Goal: Task Accomplishment & Management: Manage account settings

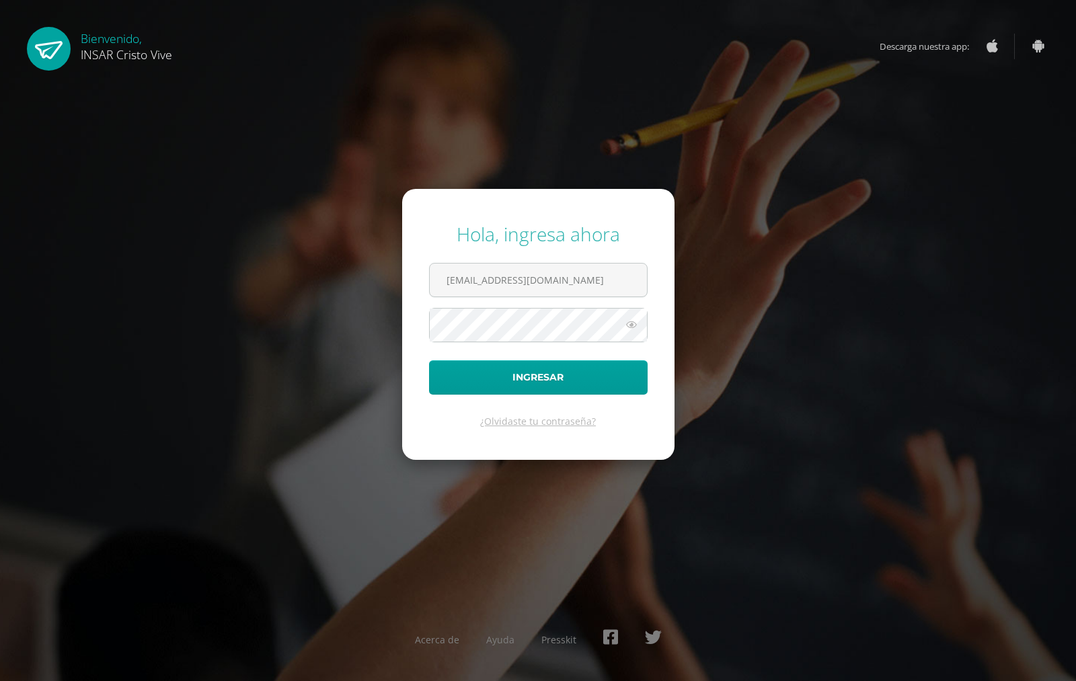
type input "2130122@insarycristovive.edu.gt"
click at [429, 360] on button "Ingresar" at bounding box center [538, 377] width 219 height 34
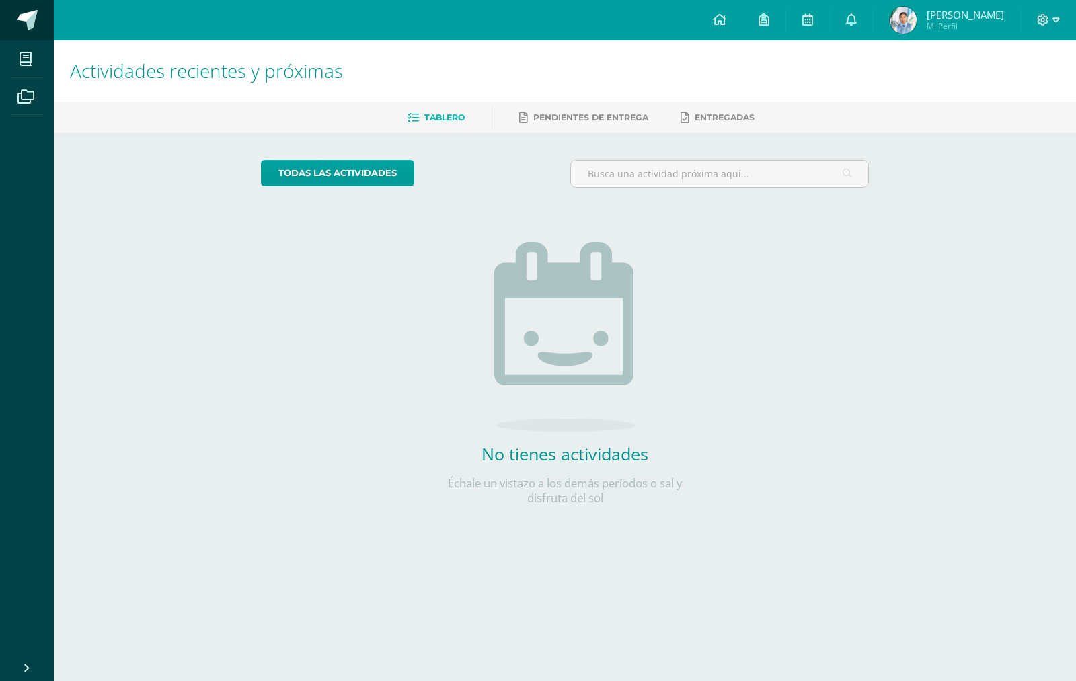
click at [36, 28] on span at bounding box center [27, 20] width 20 height 20
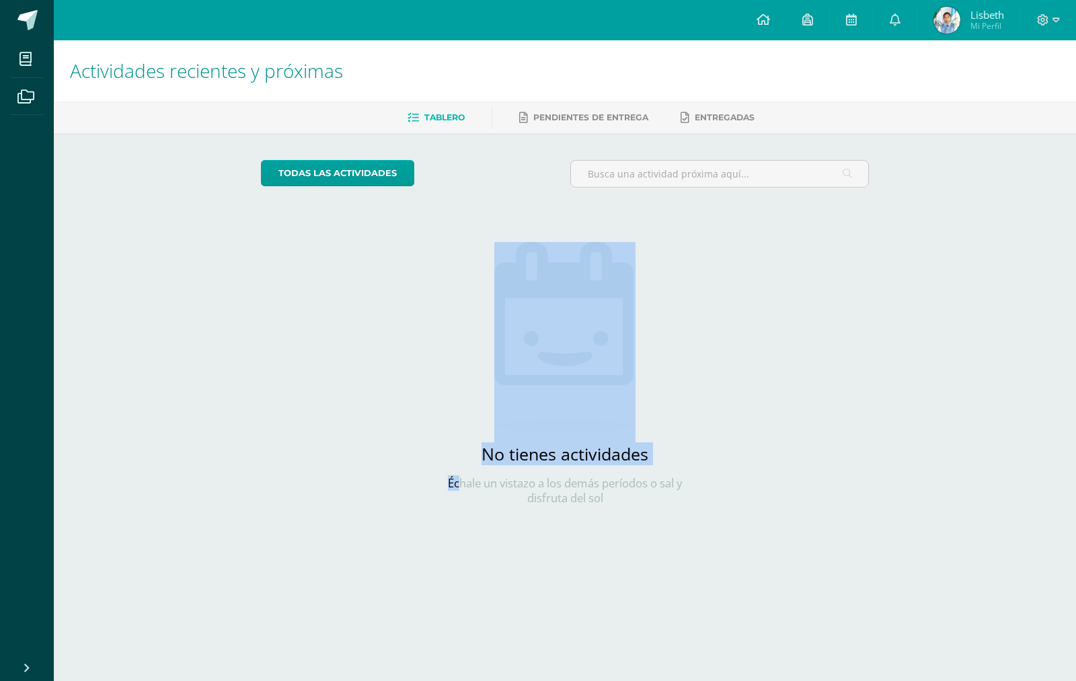
drag, startPoint x: 459, startPoint y: 487, endPoint x: 474, endPoint y: 310, distance: 178.2
click at [474, 310] on div "No tienes actividades Échale un vistazo a los demás períodos o sal y disfruta d…" at bounding box center [564, 351] width 269 height 307
click at [438, 331] on div "No tienes actividades Échale un vistazo a los demás períodos o sal y disfruta d…" at bounding box center [564, 351] width 269 height 307
click at [374, 230] on div "todas las Actividades No tienes actividades Échale un vistazo a los demás perío…" at bounding box center [565, 341] width 662 height 416
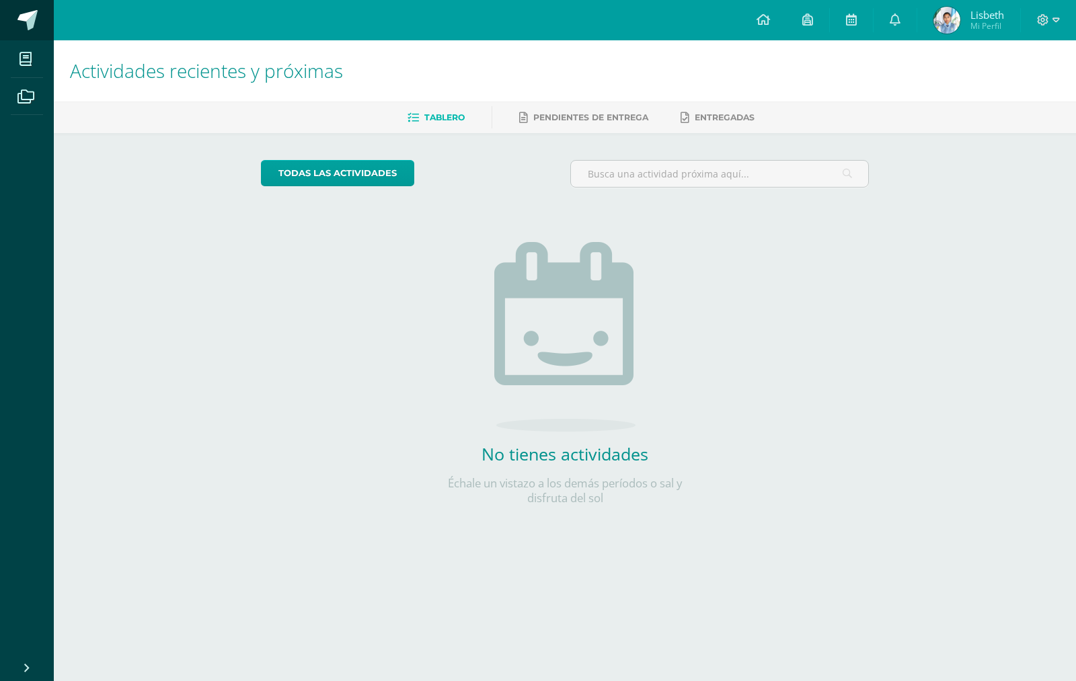
click at [34, 23] on span at bounding box center [27, 20] width 20 height 20
click at [48, 13] on span at bounding box center [73, 21] width 63 height 28
click at [34, 26] on span at bounding box center [27, 20] width 20 height 20
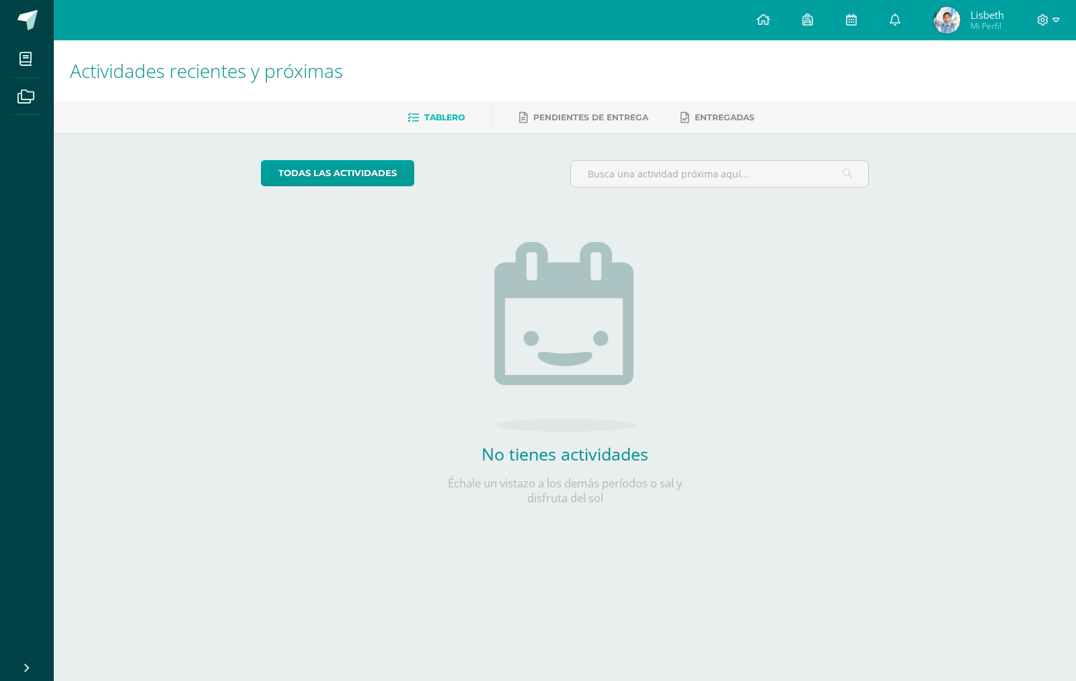
click at [34, 26] on span at bounding box center [27, 20] width 20 height 20
click at [32, 20] on span at bounding box center [27, 20] width 20 height 20
click at [12, 32] on link at bounding box center [27, 20] width 54 height 40
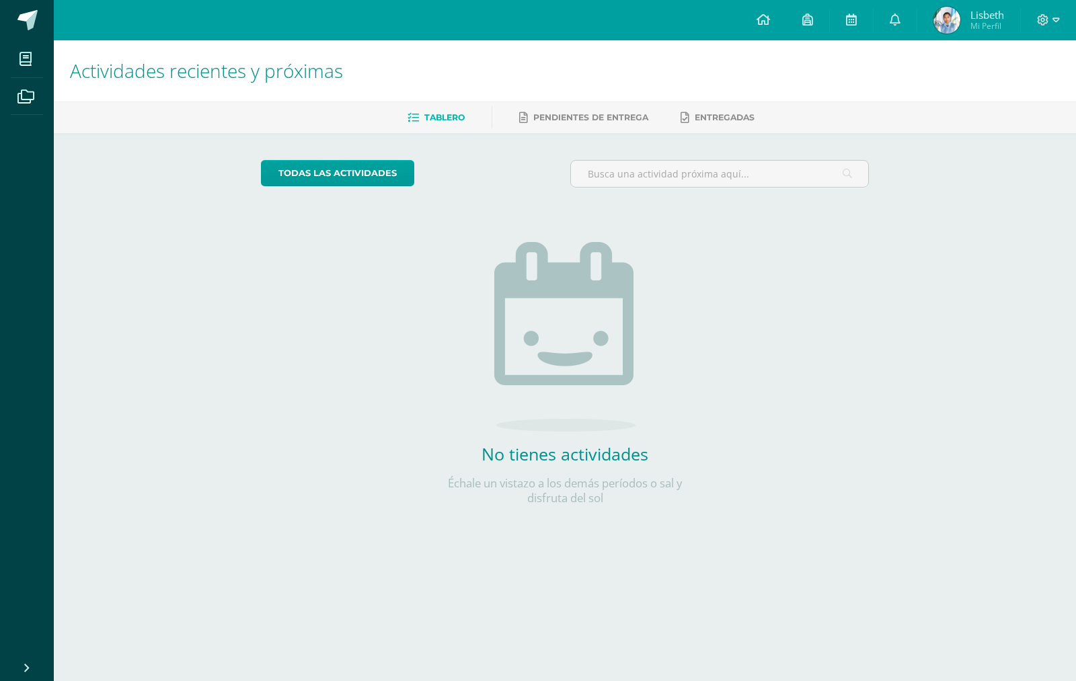
click at [22, 664] on icon at bounding box center [27, 668] width 11 height 13
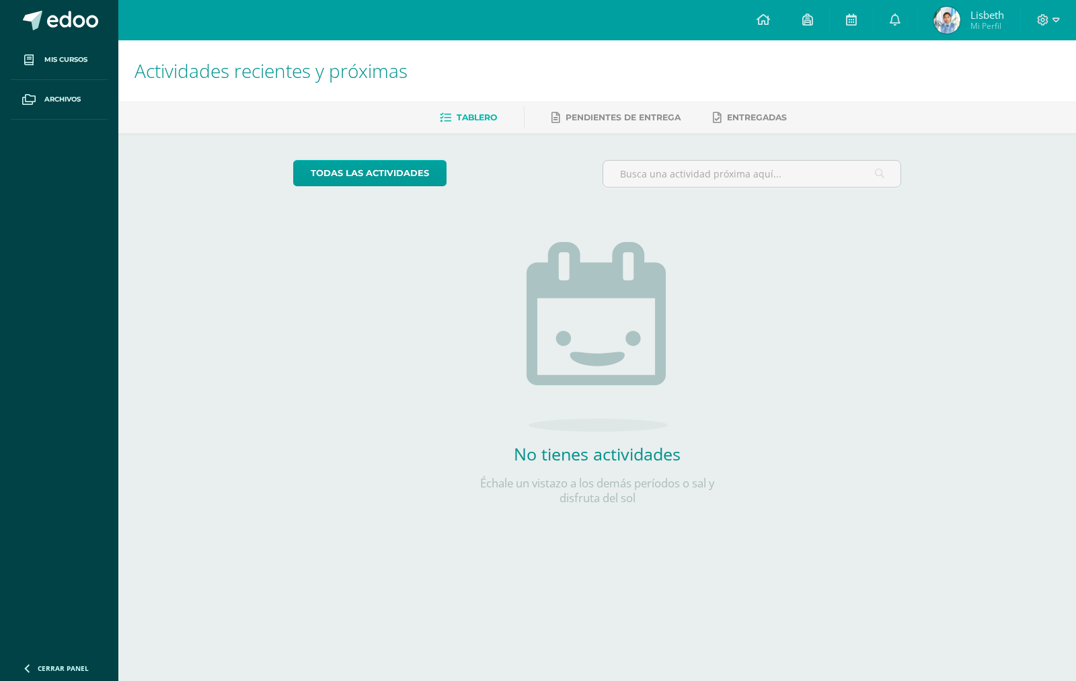
click at [22, 664] on icon at bounding box center [27, 668] width 11 height 13
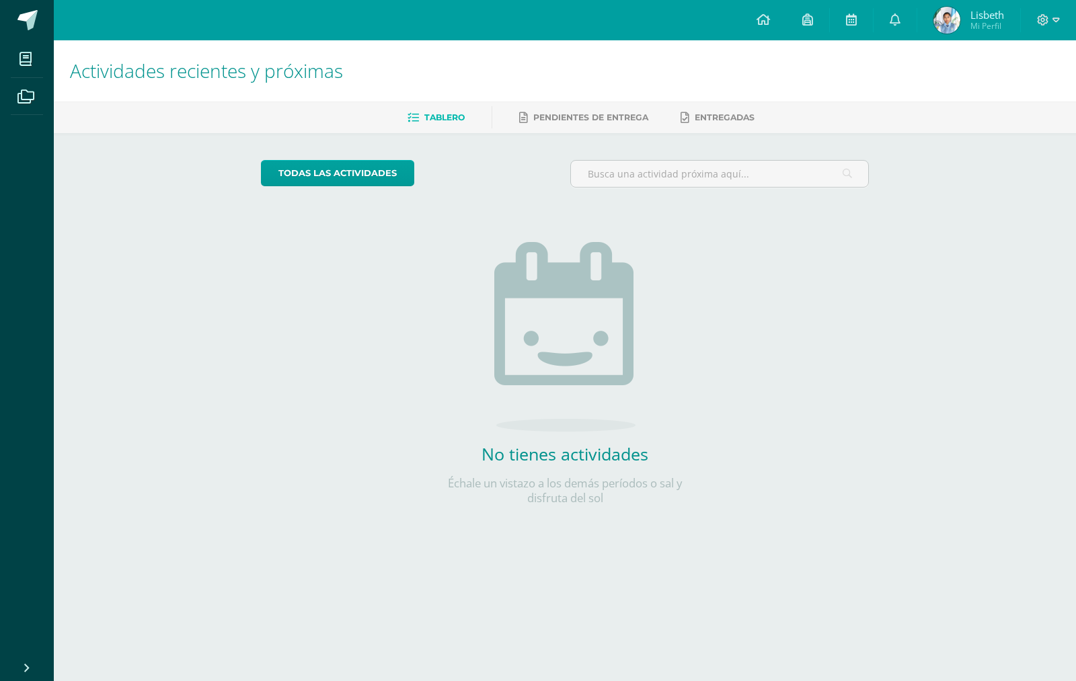
click at [22, 664] on icon at bounding box center [27, 668] width 11 height 13
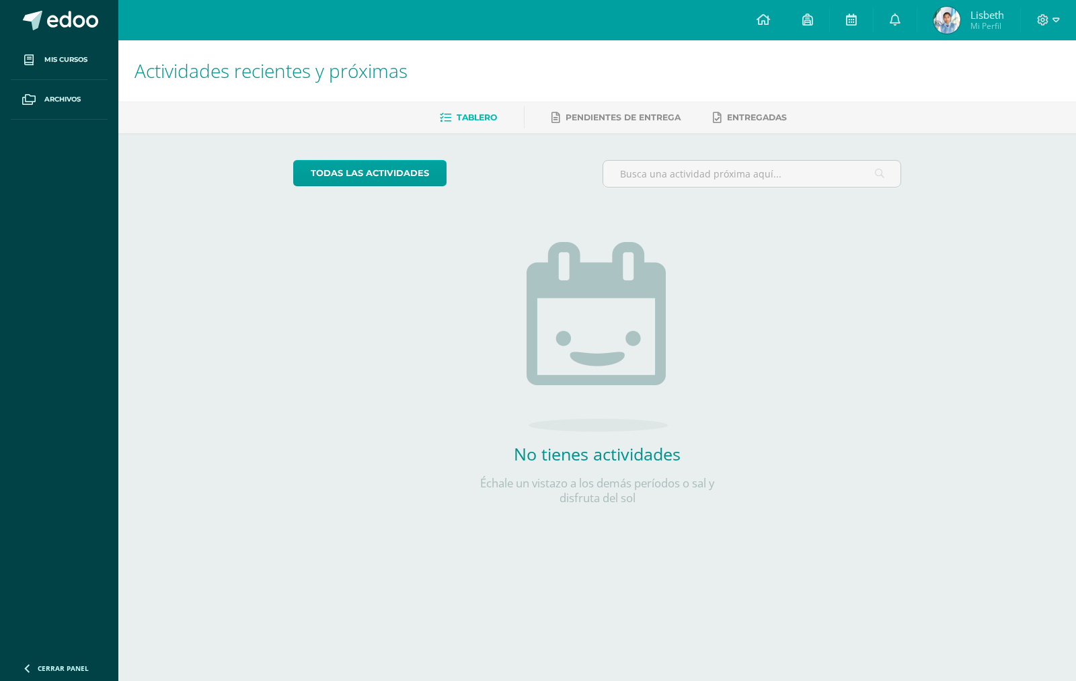
click at [22, 664] on icon at bounding box center [27, 668] width 11 height 13
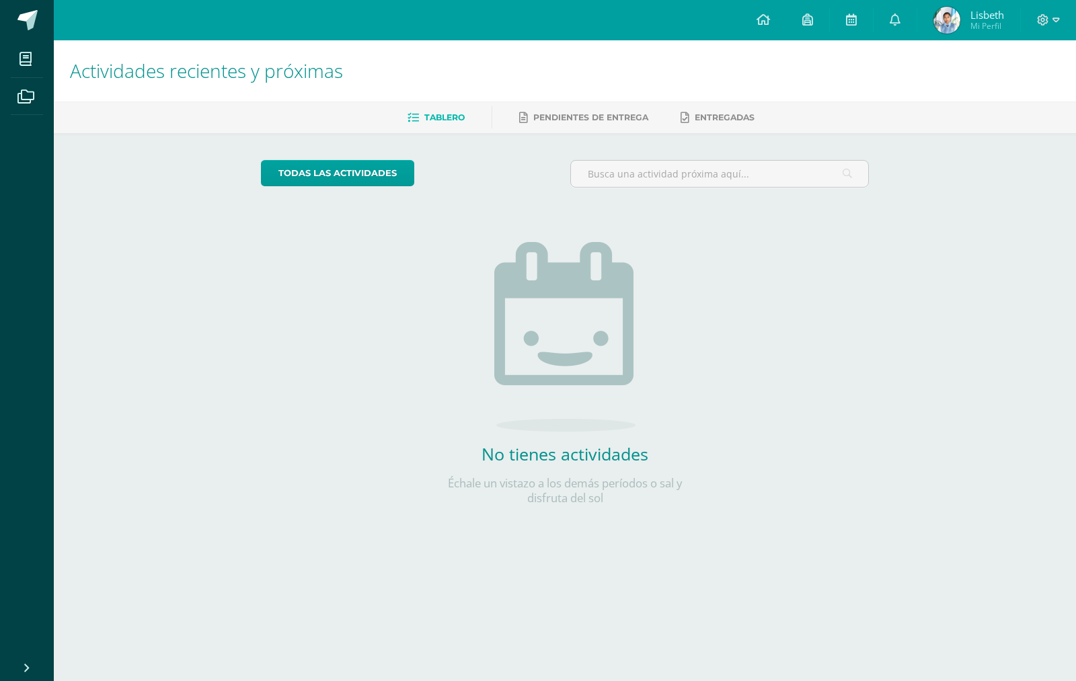
click at [22, 664] on icon at bounding box center [27, 668] width 11 height 13
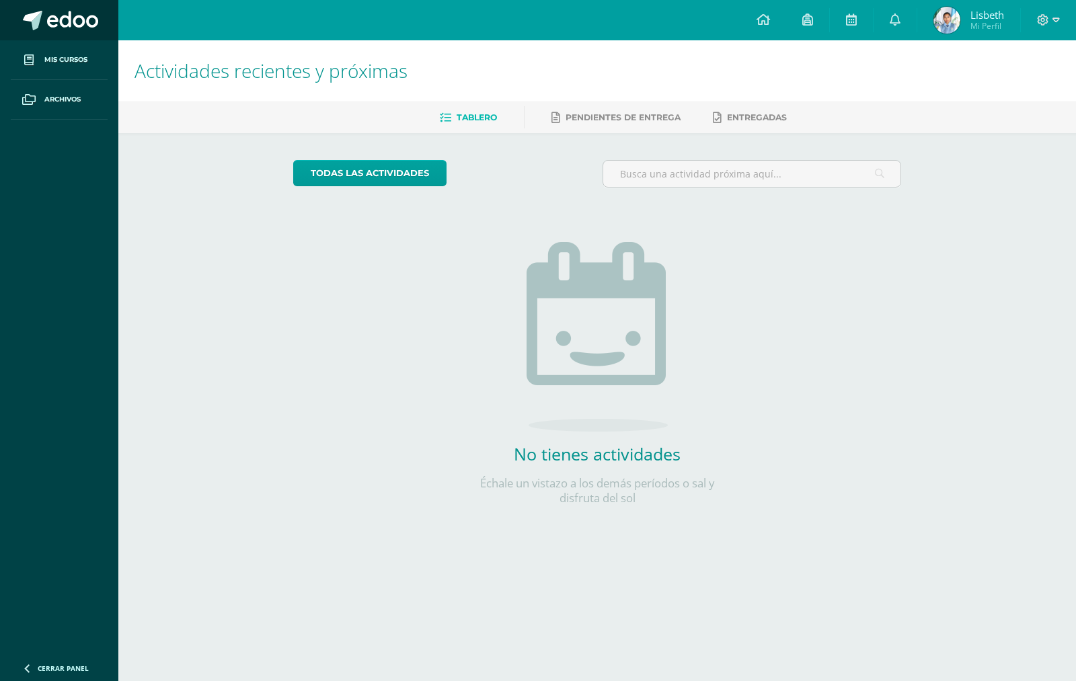
click at [37, 11] on span at bounding box center [32, 20] width 19 height 19
click at [1041, 11] on div at bounding box center [1048, 20] width 55 height 40
click at [1054, 26] on span at bounding box center [1048, 20] width 23 height 15
click at [1011, 89] on span "Cerrar sesión" at bounding box center [1013, 91] width 61 height 13
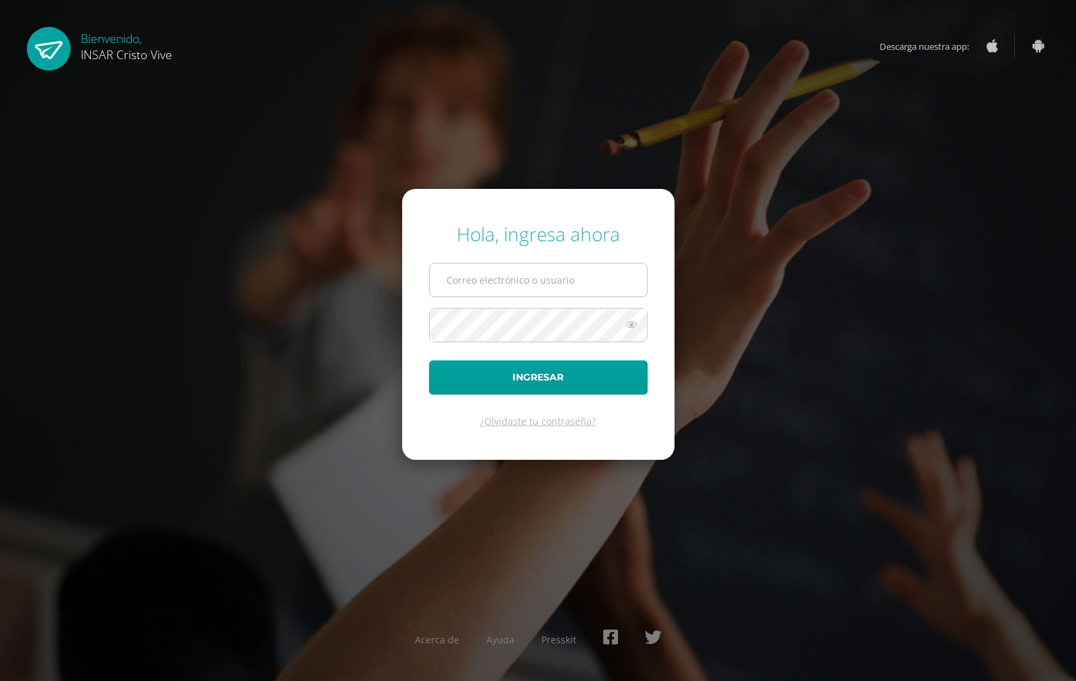
click at [613, 288] on input "text" at bounding box center [538, 280] width 217 height 33
